Goal: Complete application form: Complete application form

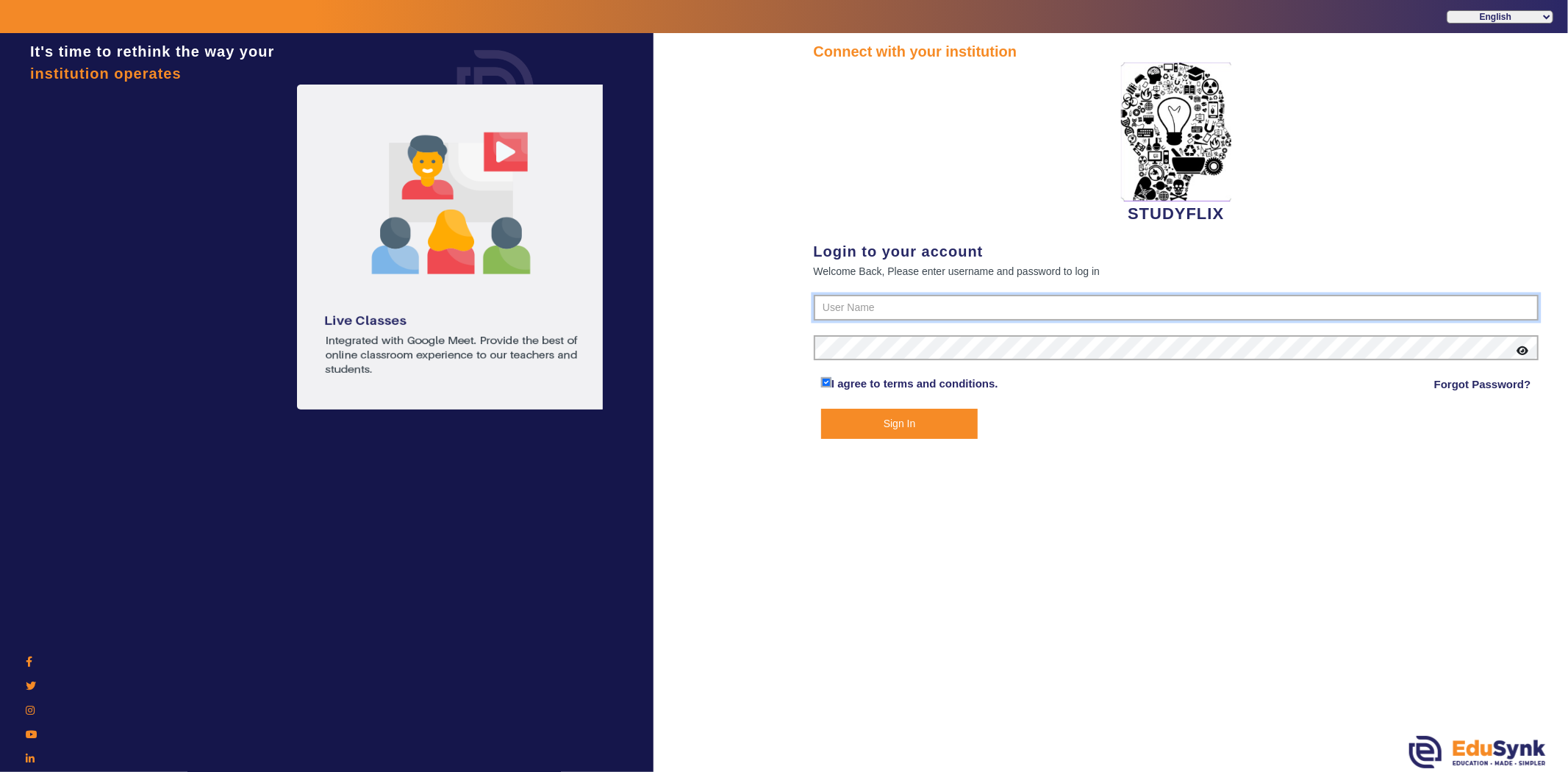
type input "6354922771"
click at [878, 427] on button "Sign In" at bounding box center [898, 424] width 157 height 30
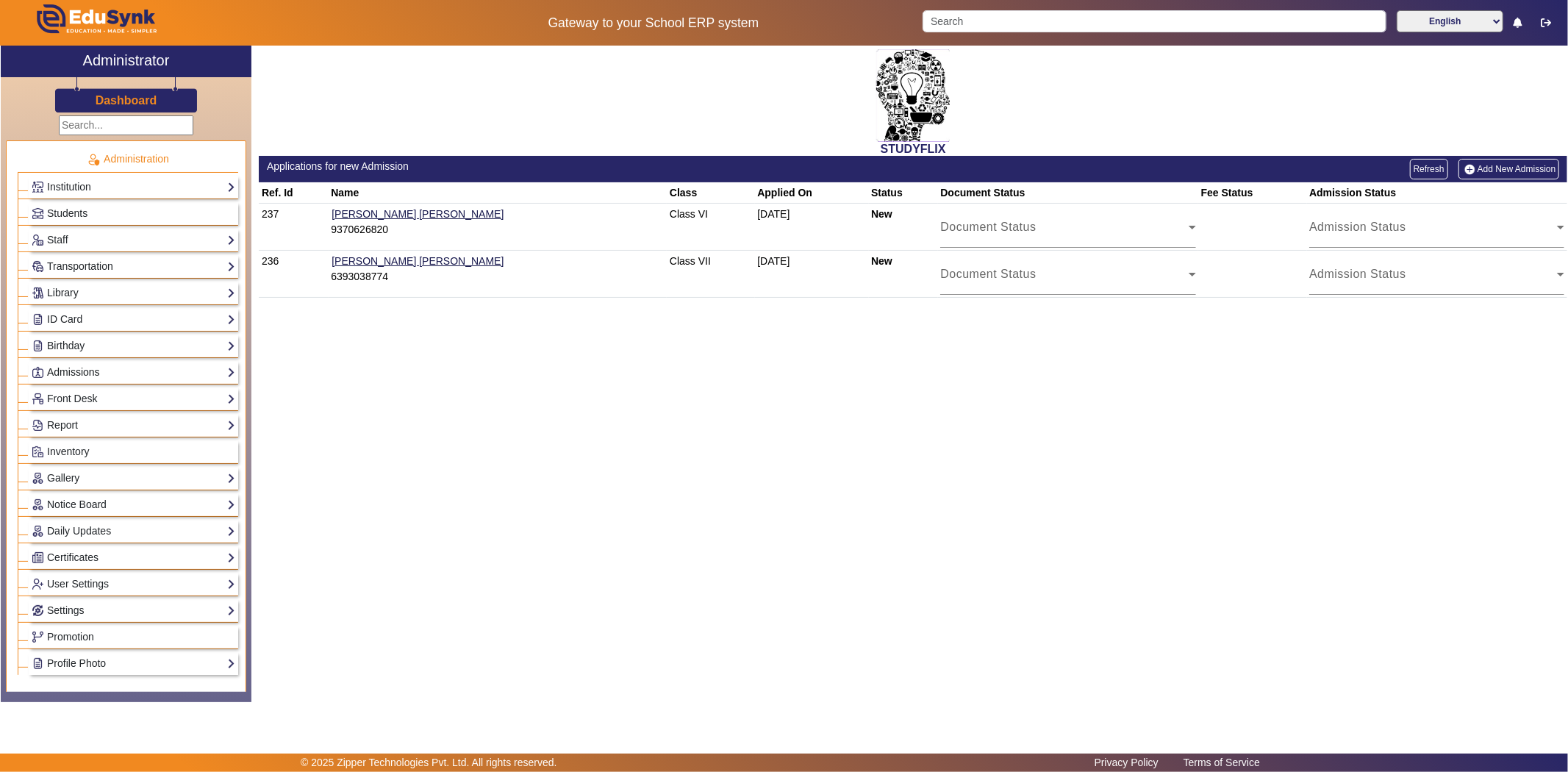
click at [69, 370] on link "Admissions" at bounding box center [133, 372] width 204 height 17
click at [77, 410] on link "Admissions-Enquiry" at bounding box center [84, 409] width 91 height 12
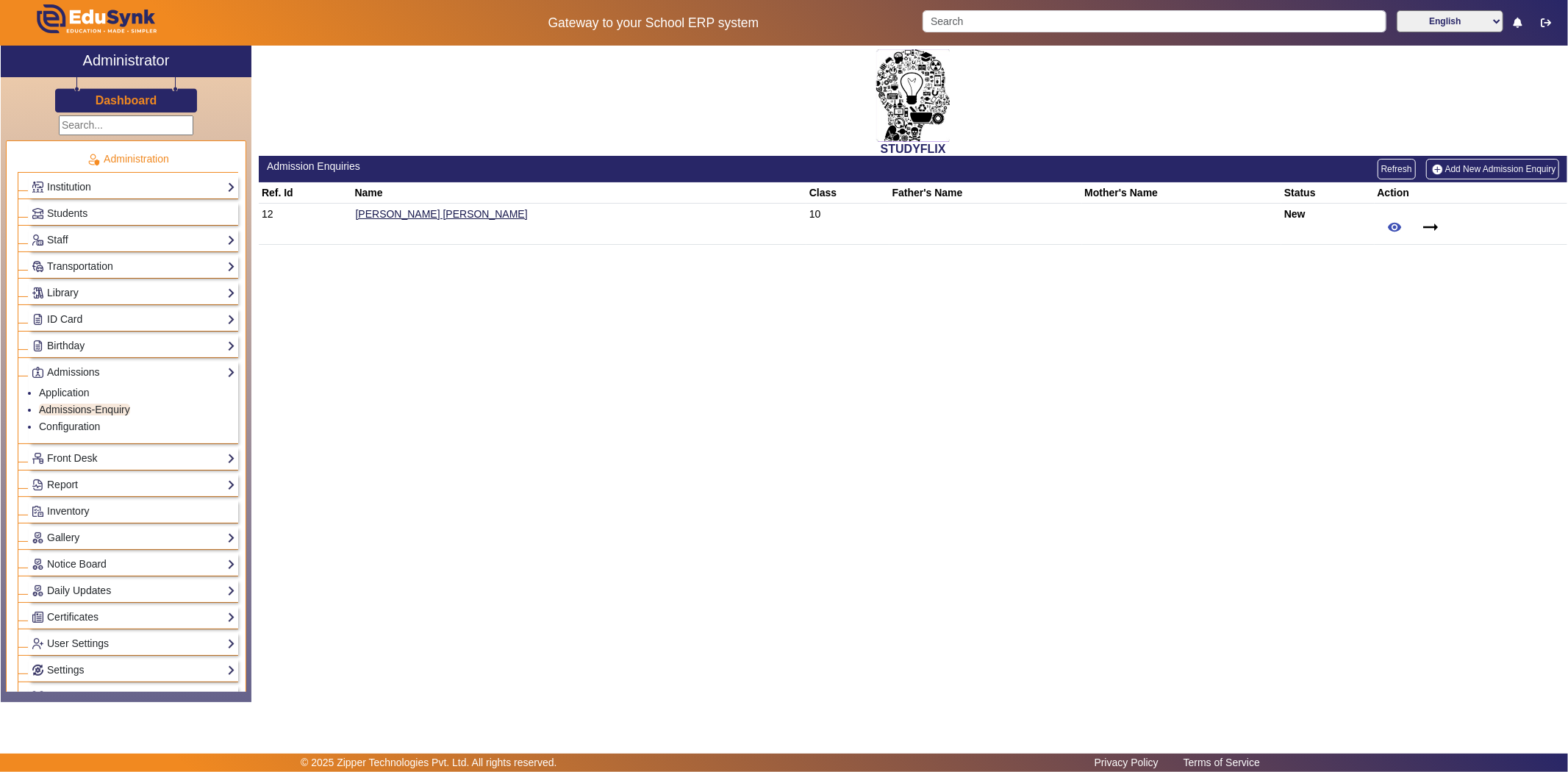
click at [1476, 162] on link "Add New Admission Enquiry" at bounding box center [1493, 169] width 134 height 21
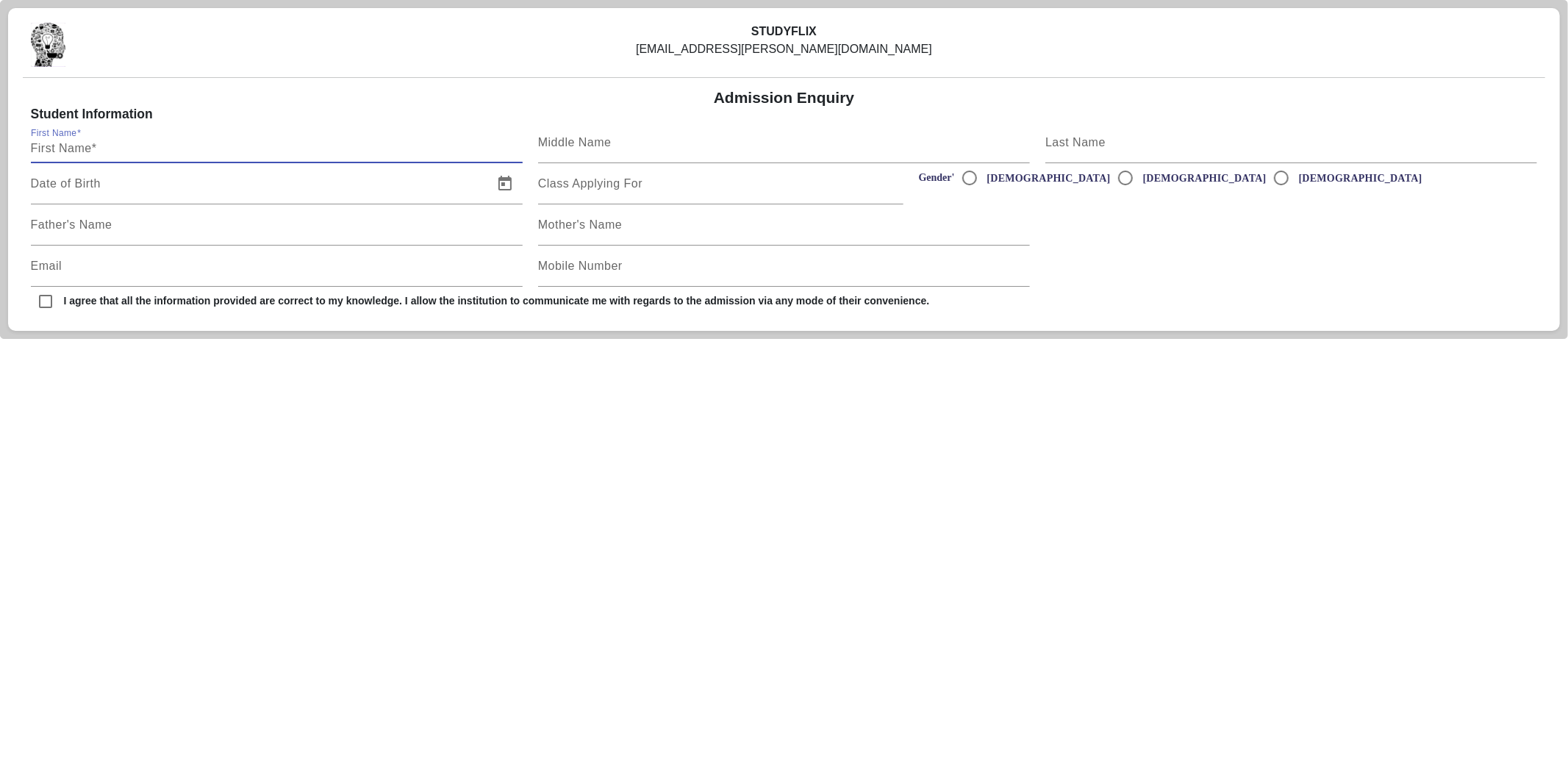
click at [210, 149] on input "First Name" at bounding box center [277, 148] width 491 height 18
type input "Ashutosh"
type input "Kataria"
type input "[EMAIL_ADDRESS][PERSON_NAME][DOMAIN_NAME]"
type input "6354922771"
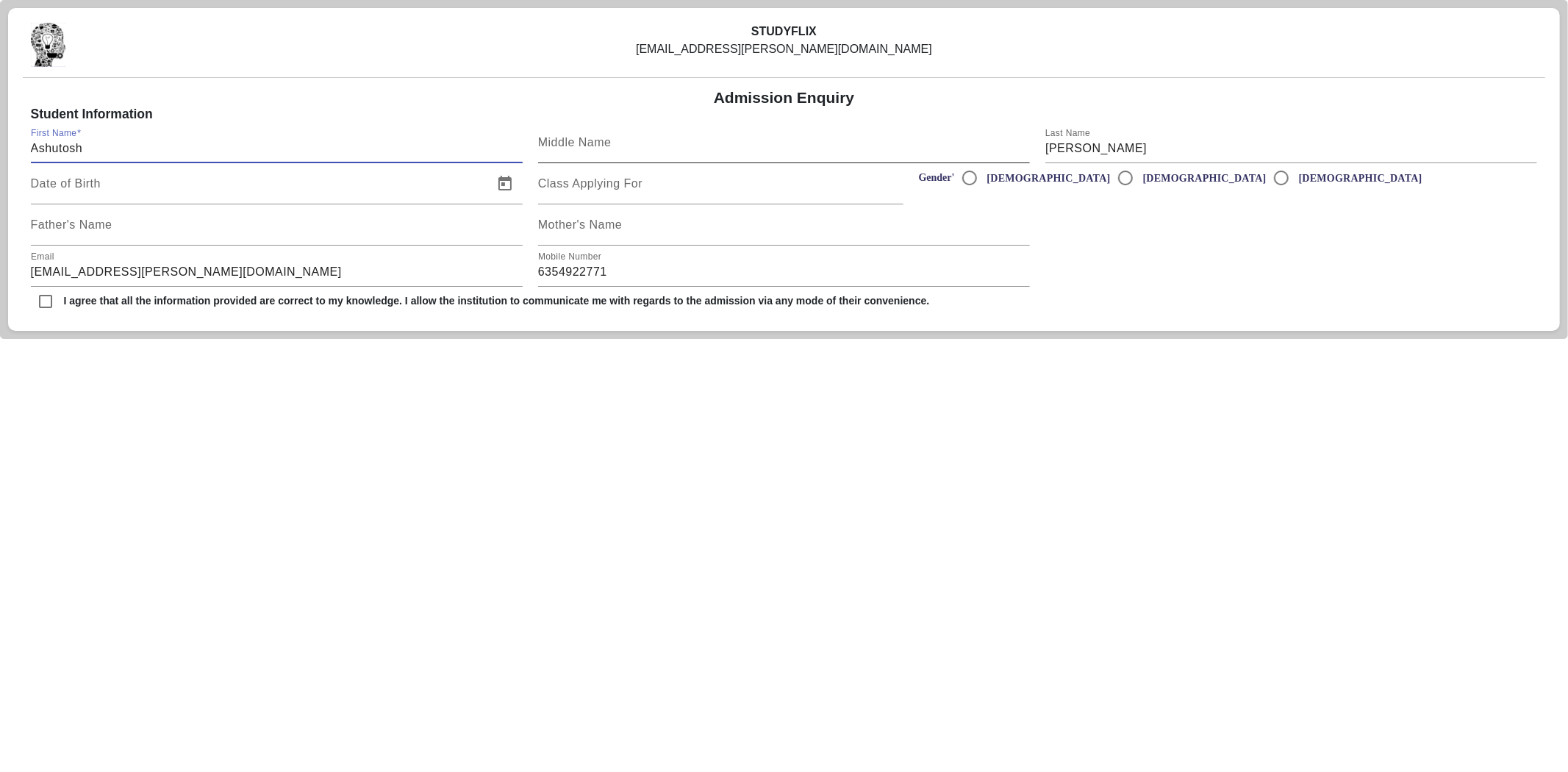
click at [628, 151] on input "Middle Name" at bounding box center [784, 148] width 491 height 18
type input "S"
click at [990, 176] on label "[DEMOGRAPHIC_DATA]" at bounding box center [1047, 177] width 127 height 12
click at [984, 176] on input "[DEMOGRAPHIC_DATA]" at bounding box center [969, 177] width 29 height 29
radio input "true"
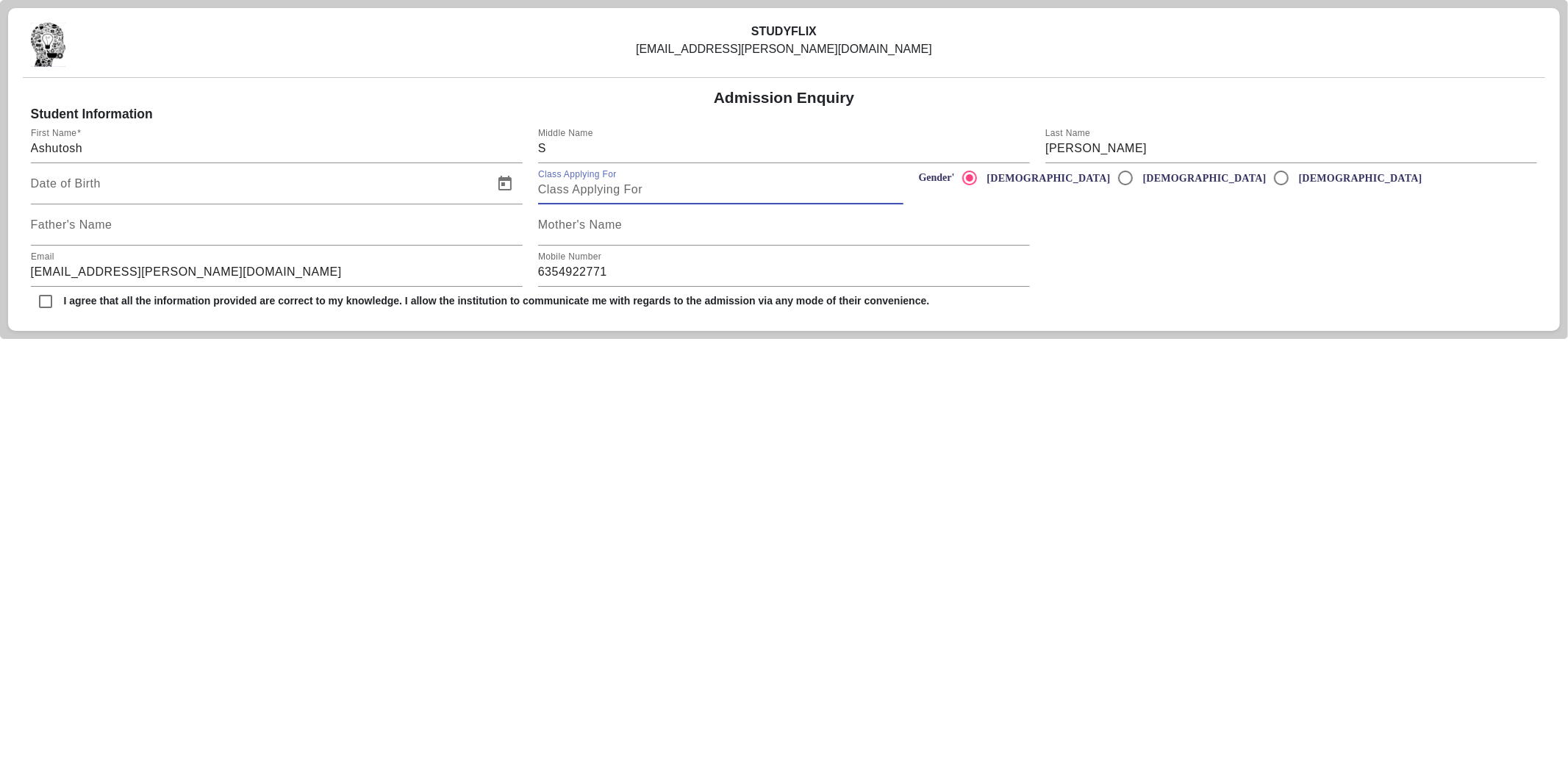
click at [661, 187] on input "Class Applying For" at bounding box center [721, 189] width 366 height 18
click at [596, 221] on mat-label "Mother's Name" at bounding box center [580, 224] width 83 height 12
click at [596, 222] on input "Mother's Name" at bounding box center [784, 231] width 491 height 18
click at [226, 241] on div "Father's Name" at bounding box center [277, 225] width 491 height 41
click at [236, 193] on input "Date of Birth" at bounding box center [258, 189] width 454 height 18
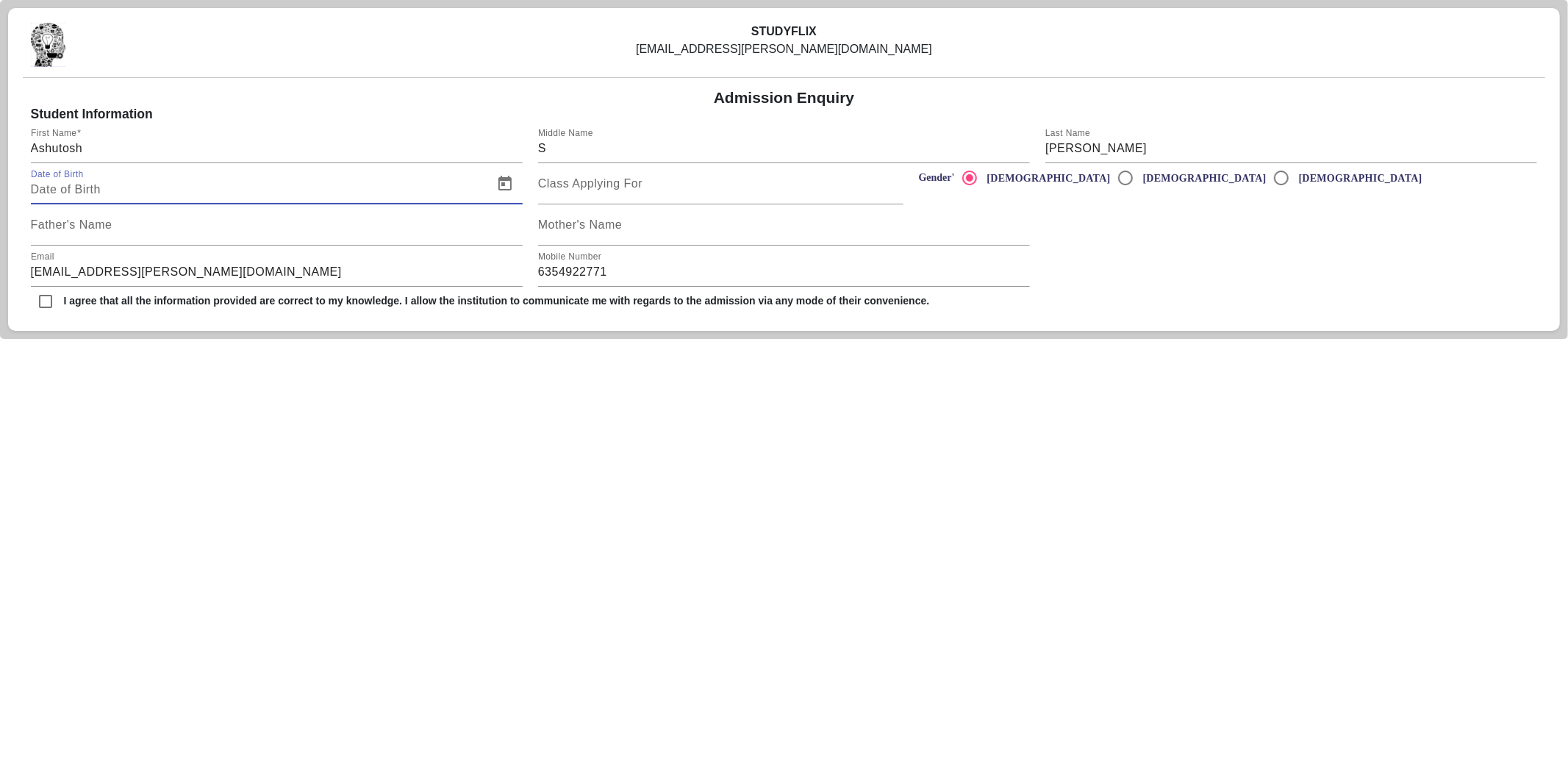
click at [236, 193] on input "Date of Birth" at bounding box center [258, 189] width 454 height 18
click at [276, 320] on div "STUDYFLIX ashutosh.l.kataria@gmail.com Admission Enquiry Student Information Fi…" at bounding box center [784, 170] width 1552 height 323
click at [42, 305] on input "checkbox" at bounding box center [45, 301] width 29 height 29
checkbox input "true"
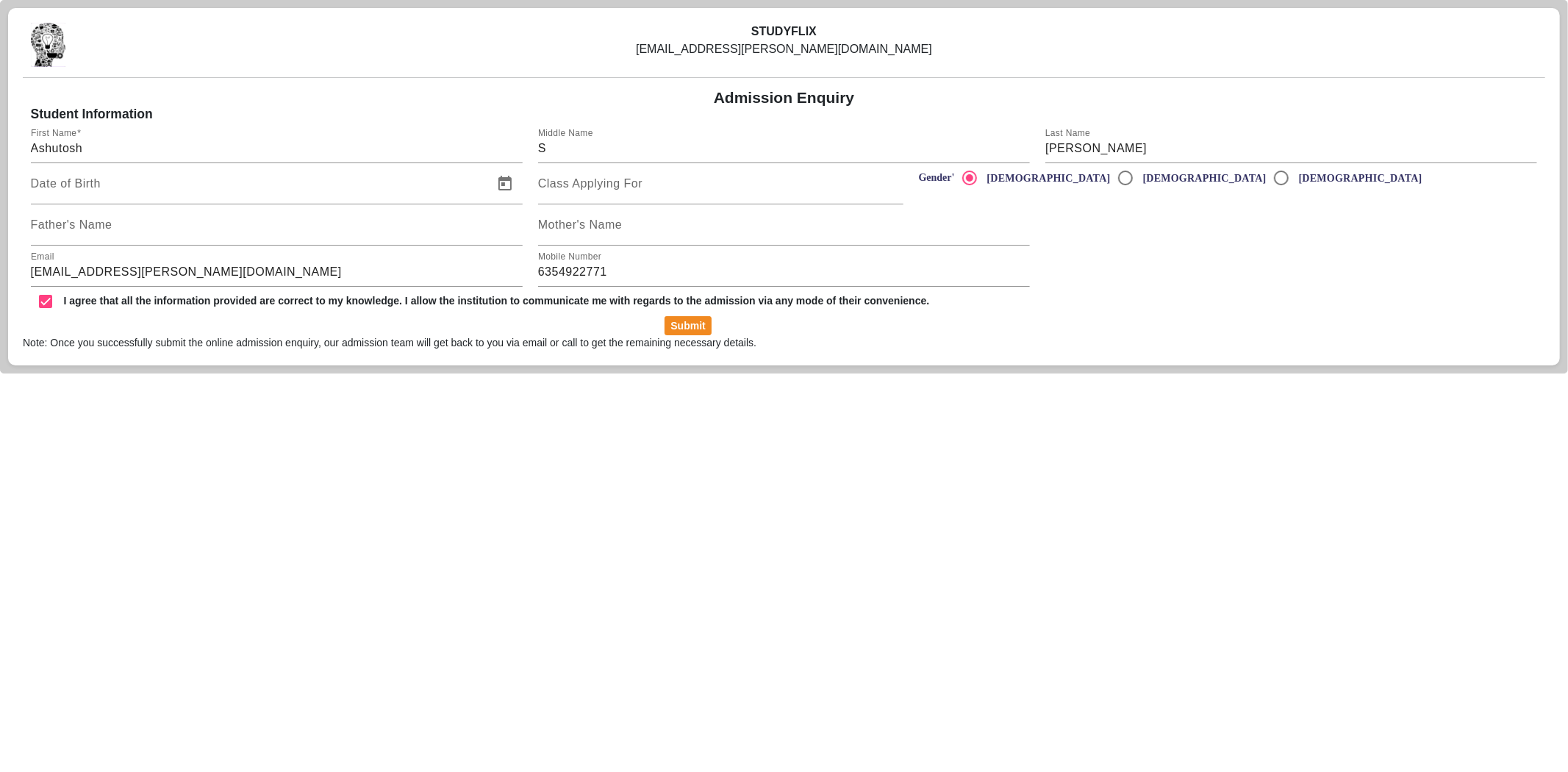
click at [140, 363] on div "STUDYFLIX ashutosh.l.kataria@gmail.com Admission Enquiry Student Information Fi…" at bounding box center [784, 187] width 1552 height 357
click at [277, 373] on html "STUDYFLIX ashutosh.l.kataria@gmail.com Admission Enquiry Student Information Fi…" at bounding box center [784, 187] width 1568 height 373
click at [358, 373] on html "STUDYFLIX ashutosh.l.kataria@gmail.com Admission Enquiry Student Information Fi…" at bounding box center [784, 187] width 1568 height 373
